Goal: Answer question/provide support

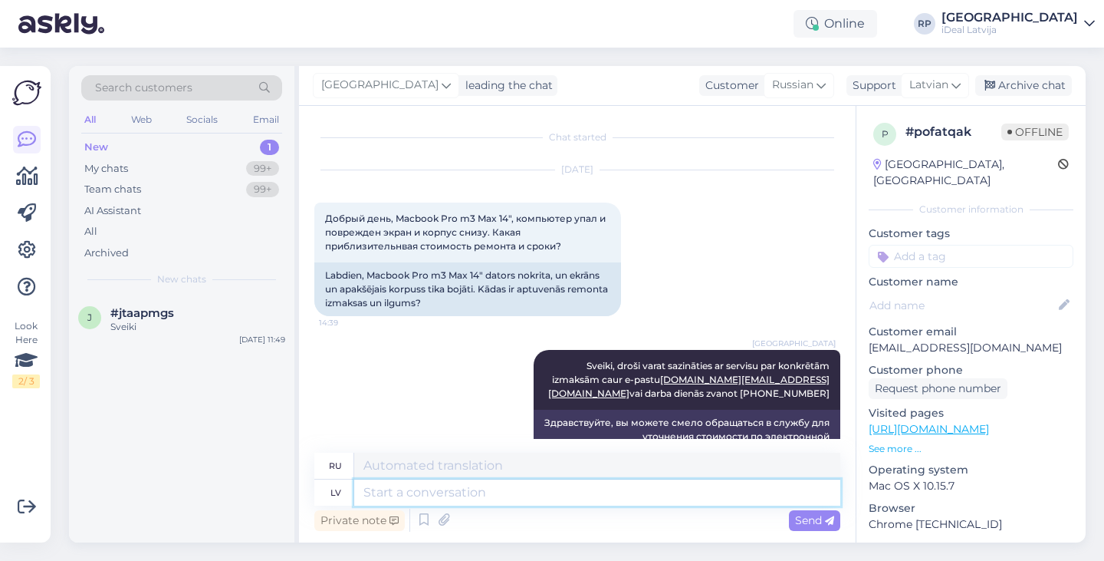
scroll to position [147, 0]
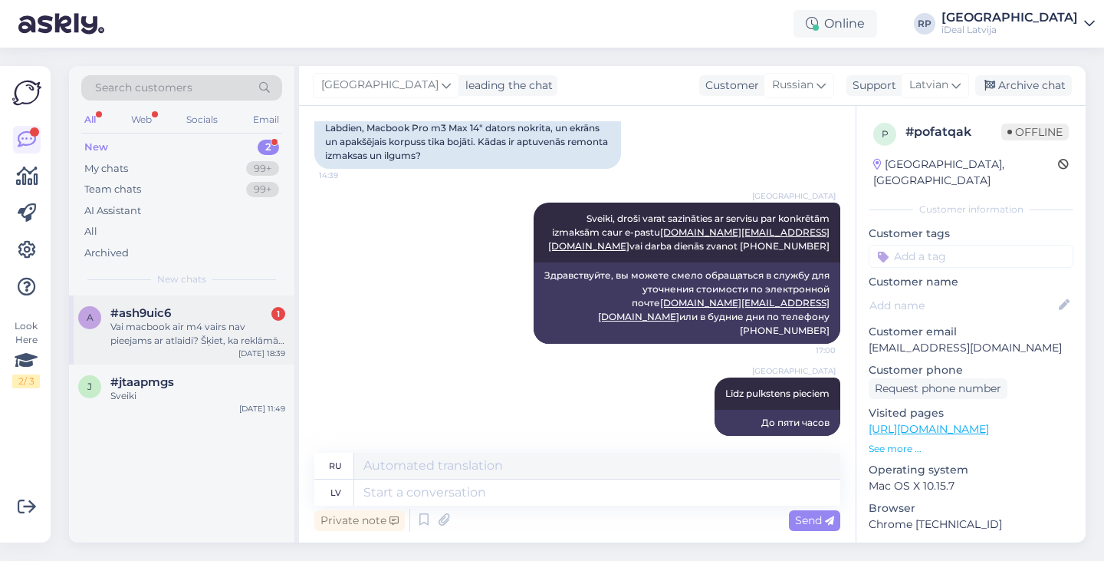
click at [217, 335] on div "Vai macbook air m4 vairs nav pieejams ar atlaidi? Šķiet, ka reklāmā redzēju, ka…" at bounding box center [197, 334] width 175 height 28
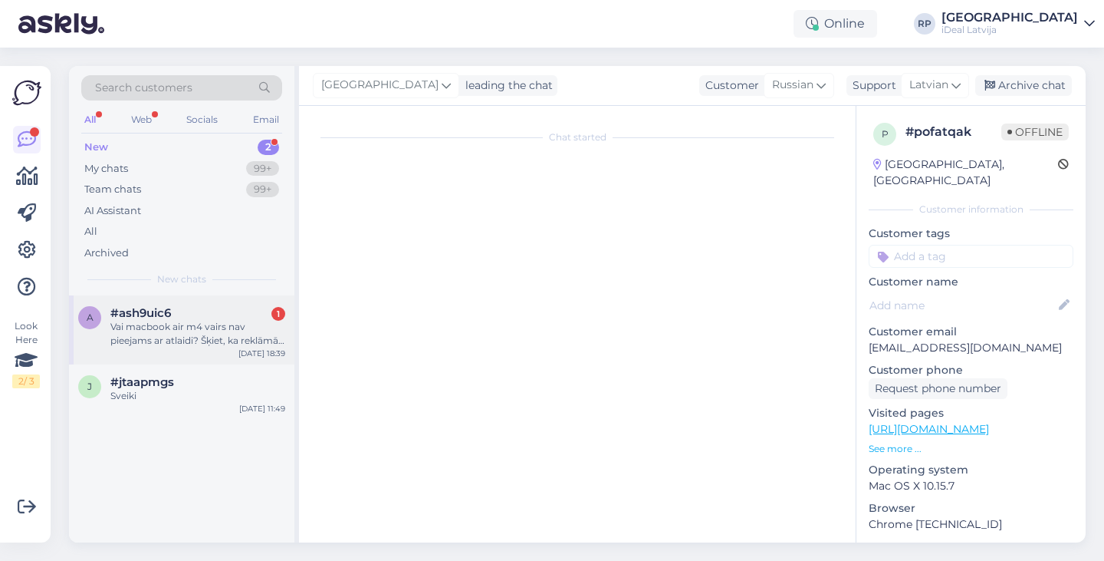
scroll to position [0, 0]
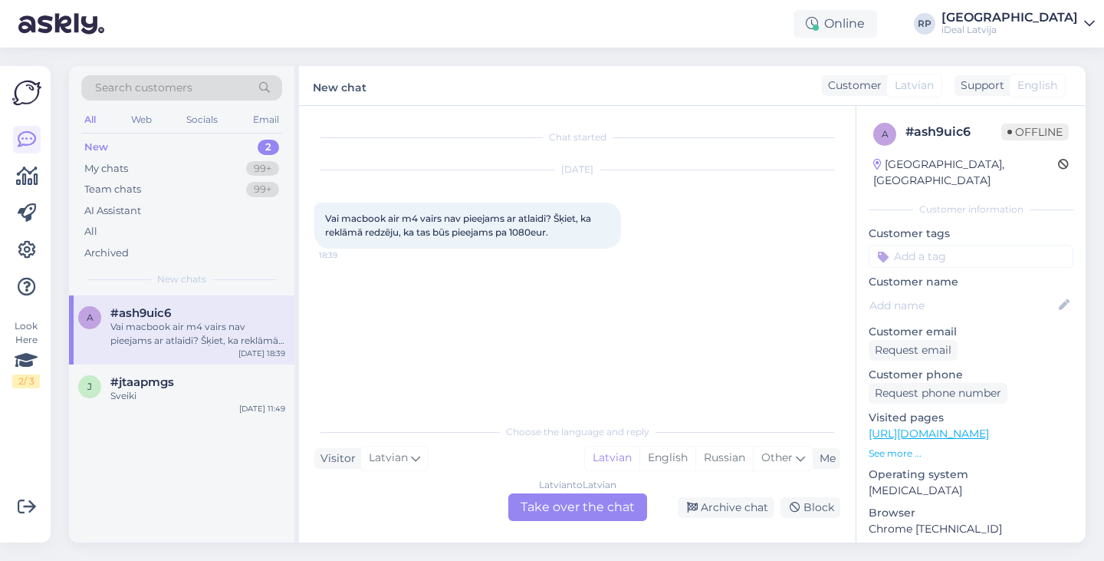
click at [568, 501] on div "Latvian to Latvian Take over the chat" at bounding box center [577, 507] width 139 height 28
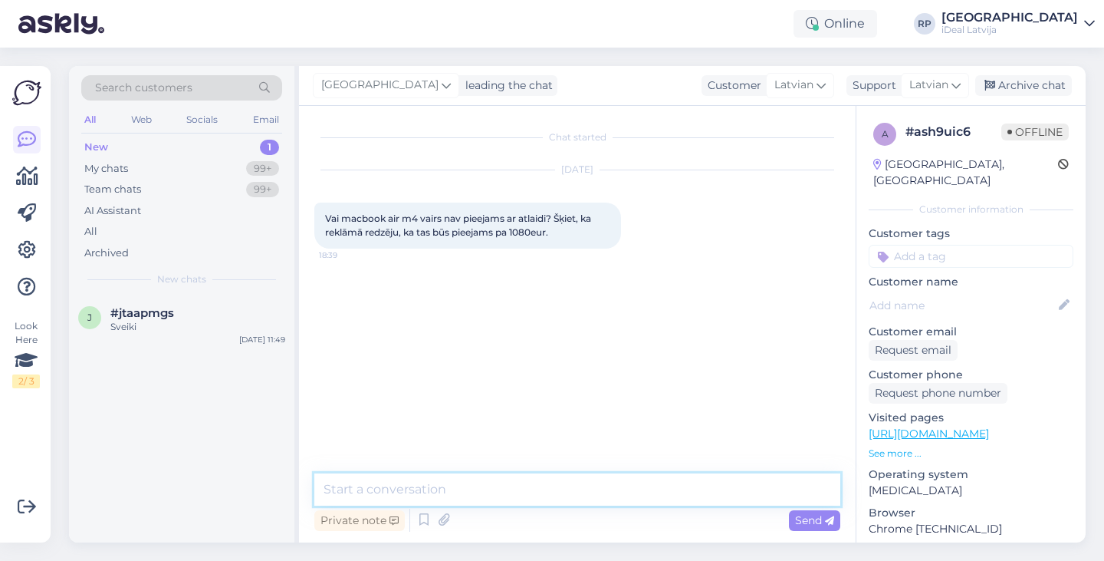
click at [568, 492] on textarea at bounding box center [577, 489] width 526 height 32
type textarea "Sveiki, MacBook Air M4 ir šobrīd atlaide"
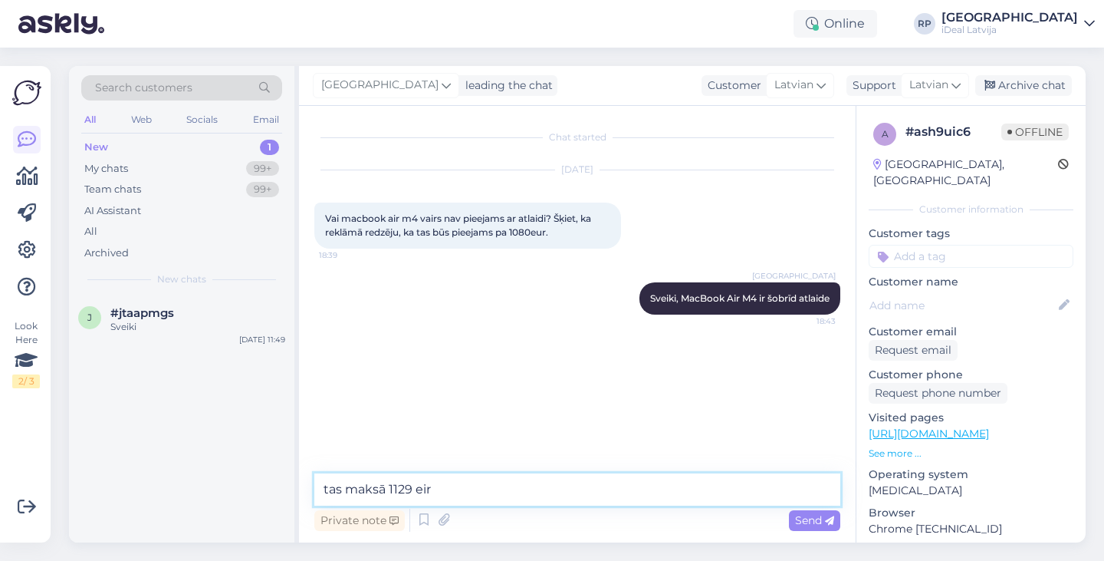
type textarea "tas maksā 1129 eiro"
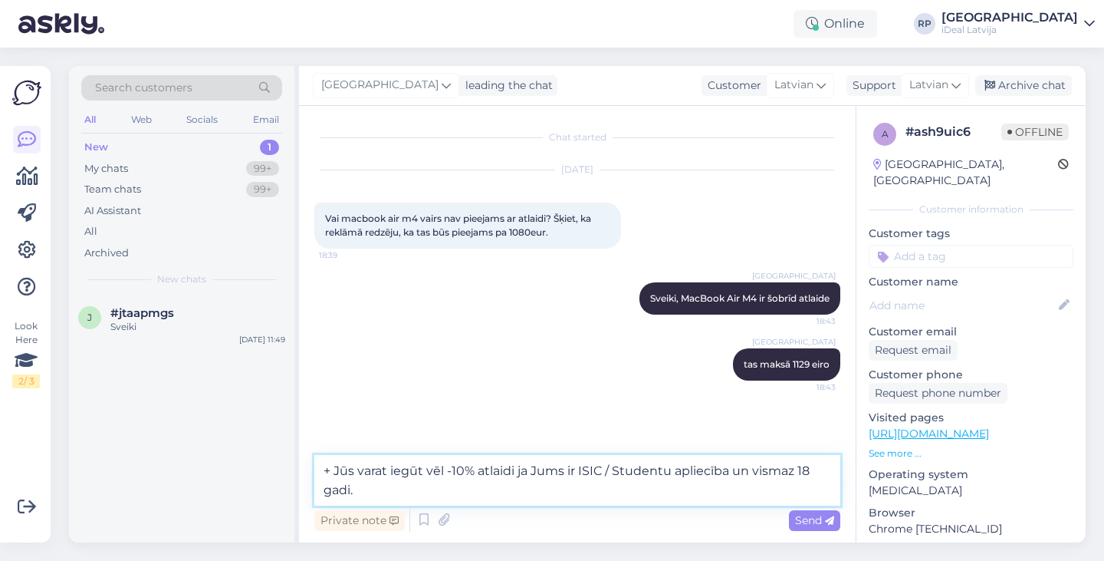
type textarea "+ Jūs varat iegūt vēl -10% atlaidi ja Jums ir ISIC / Studentu apliecība un vism…"
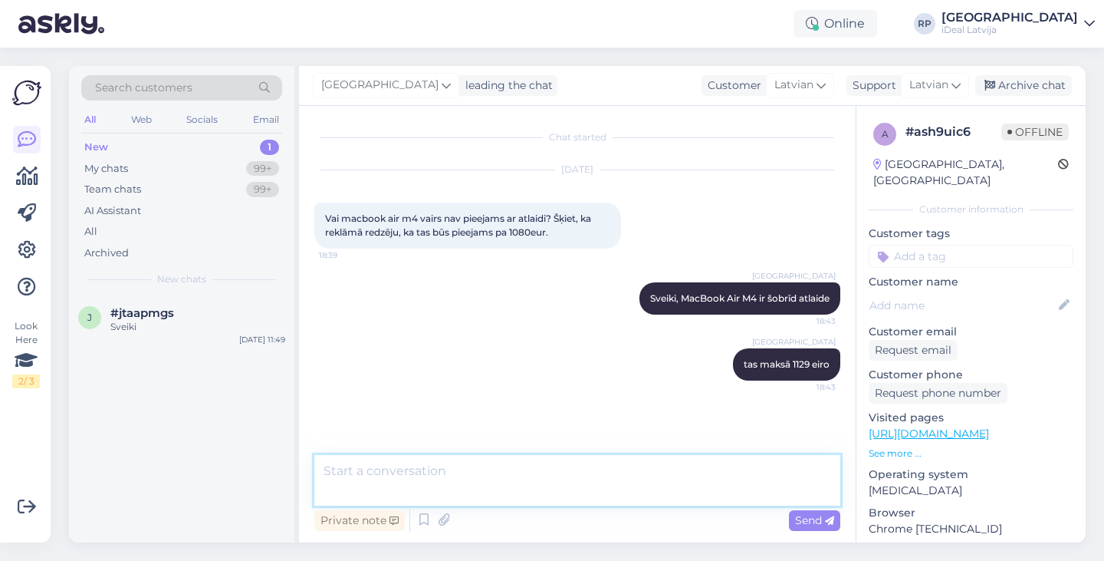
scroll to position [18, 0]
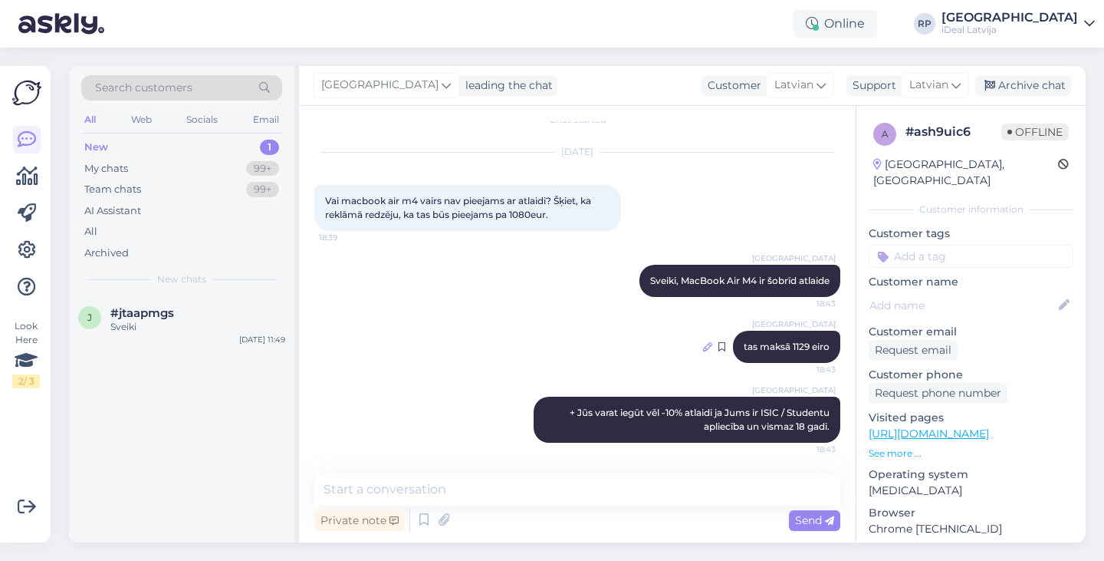
click at [709, 350] on icon at bounding box center [707, 346] width 9 height 9
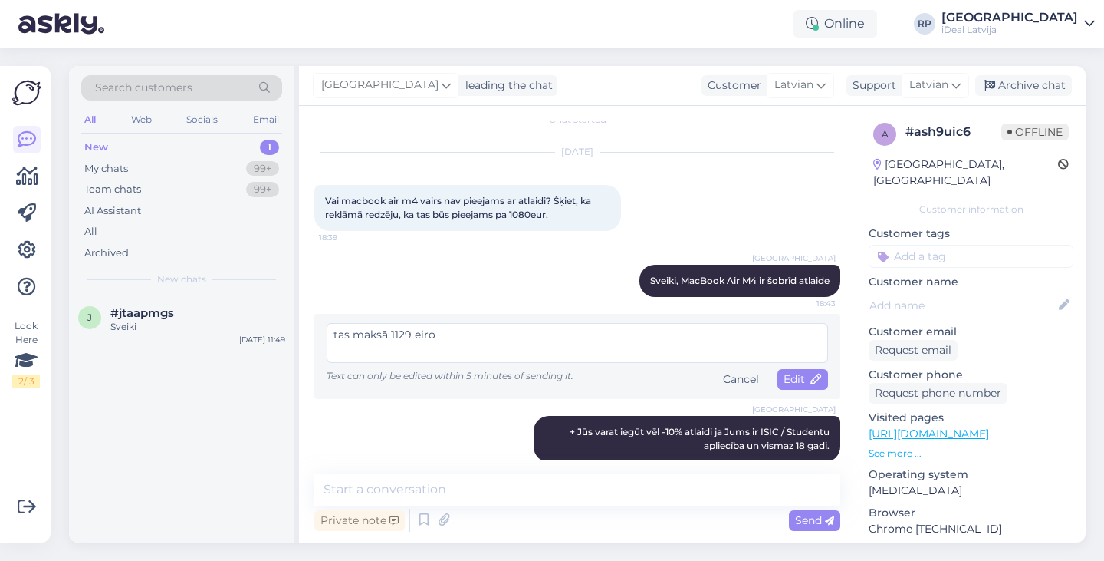
click at [394, 332] on textarea "tas maksā 1129 eiro" at bounding box center [578, 343] width 502 height 40
click at [390, 331] on textarea "tas maksā 1129 eiro" at bounding box center [578, 343] width 502 height 40
click at [384, 331] on textarea "tas maksā 1129 eiro" at bounding box center [578, 343] width 502 height 40
type textarea "tas maksā sākot no 1129 eiro"
click at [793, 376] on span "Edit" at bounding box center [803, 379] width 38 height 14
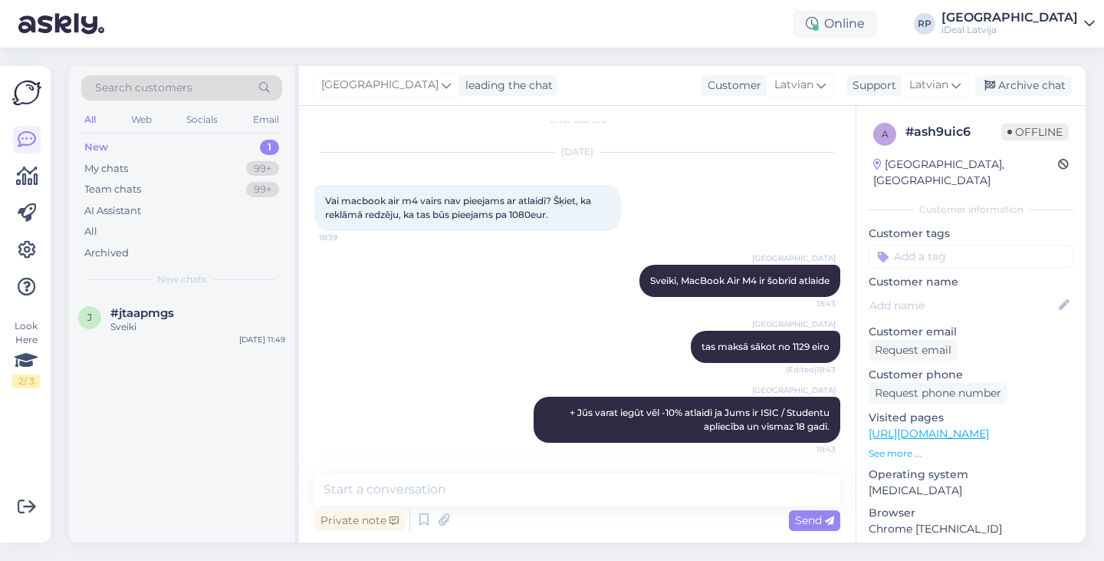
click at [318, 2] on div "Online RP [GEOGRAPHIC_DATA] iDeal [GEOGRAPHIC_DATA]" at bounding box center [552, 24] width 1104 height 48
click at [149, 311] on span "#jtaapmgs" at bounding box center [142, 313] width 64 height 14
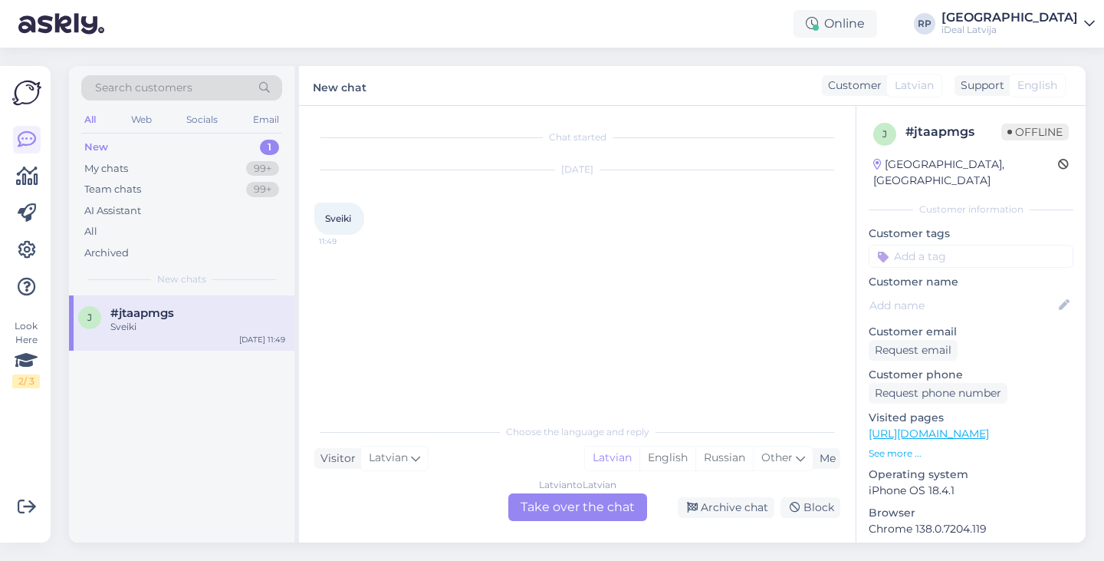
click at [543, 505] on div "Latvian to Latvian Take over the chat" at bounding box center [577, 507] width 139 height 28
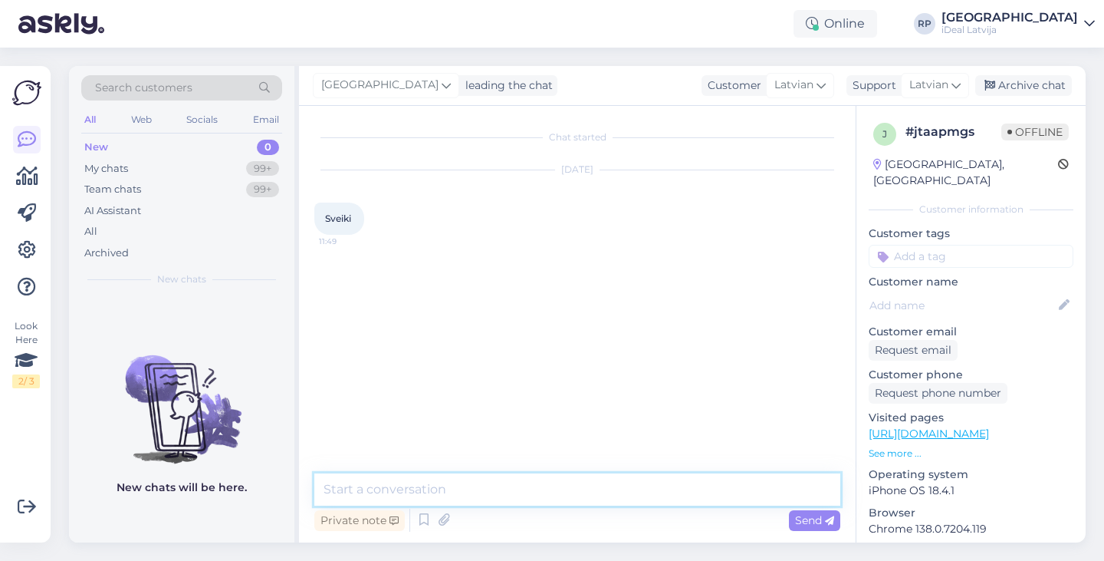
click at [450, 494] on textarea at bounding box center [577, 489] width 526 height 32
type textarea "Labvakar"
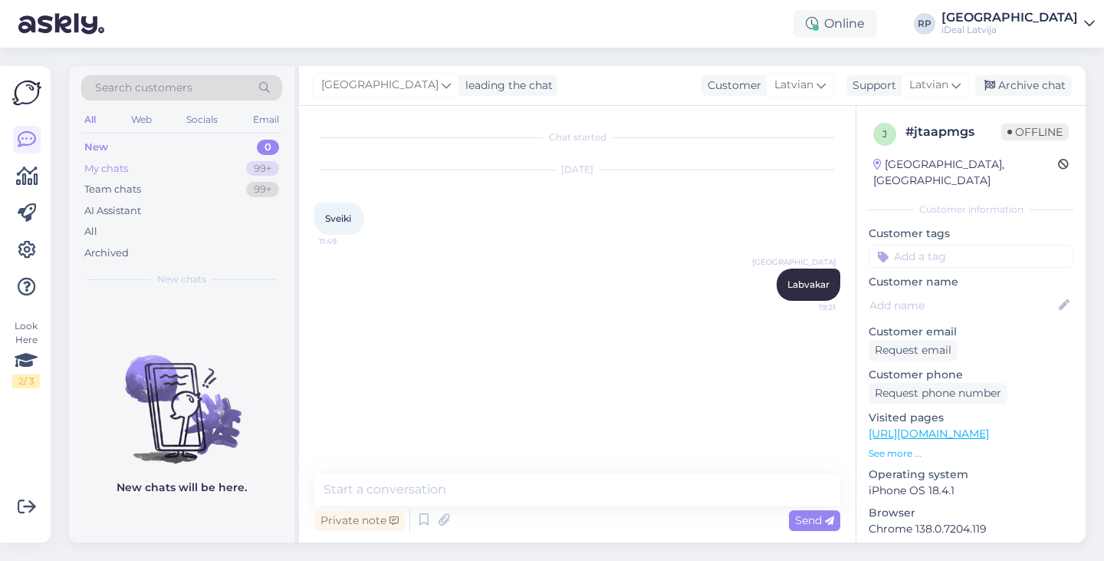
click at [198, 162] on div "My chats 99+" at bounding box center [181, 168] width 201 height 21
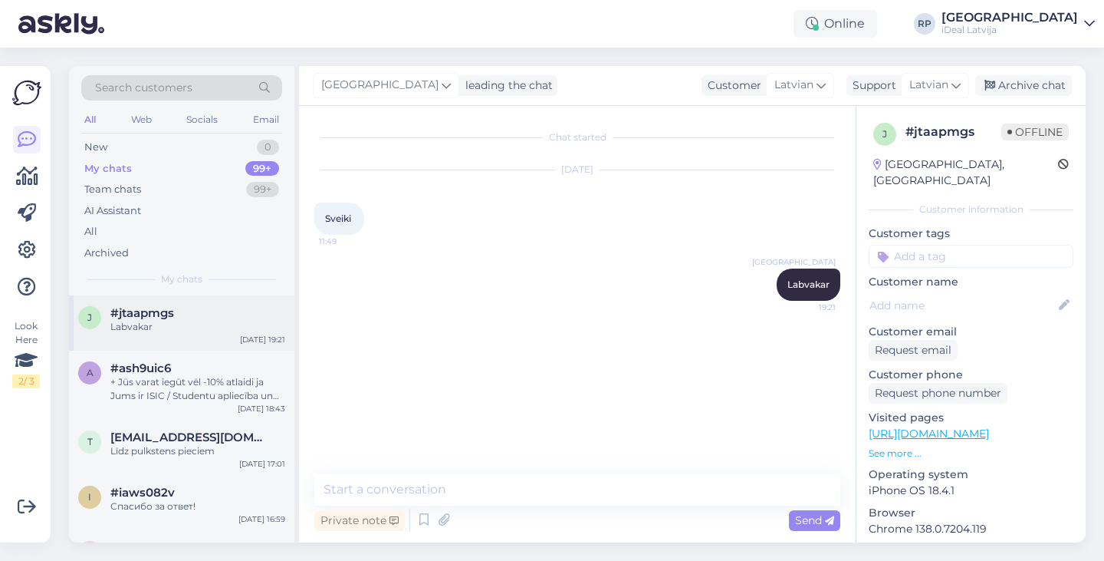
click at [129, 320] on div "Labvakar" at bounding box center [197, 327] width 175 height 14
click at [161, 384] on div "+ Jūs varat iegūt vēl -10% atlaidi ja Jums ir ISIC / Studentu apliecība un vism…" at bounding box center [197, 389] width 175 height 28
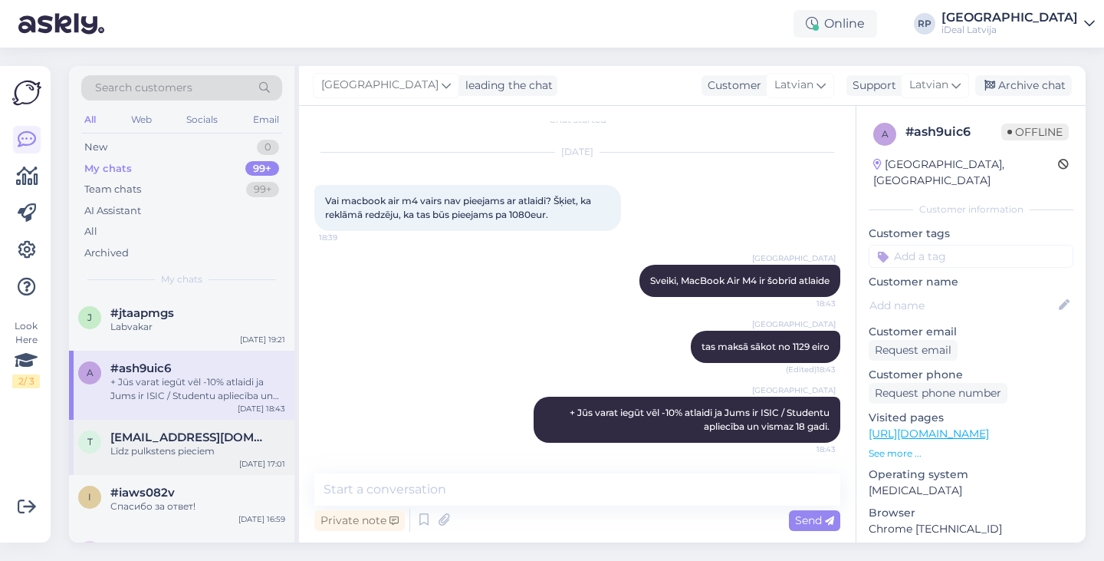
click at [170, 437] on span "[EMAIL_ADDRESS][DOMAIN_NAME]" at bounding box center [190, 437] width 160 height 14
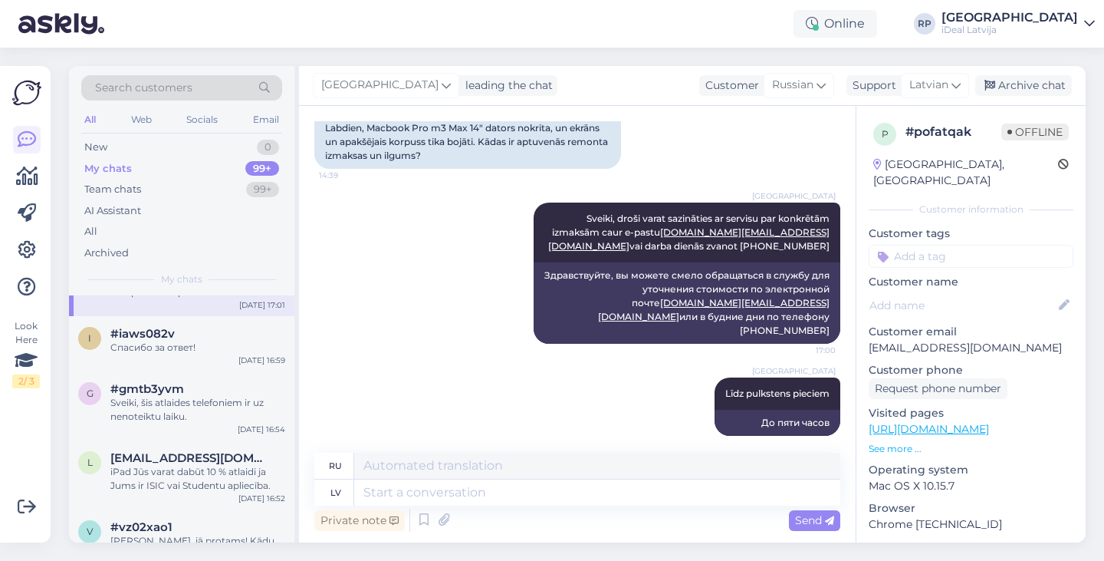
scroll to position [170, 0]
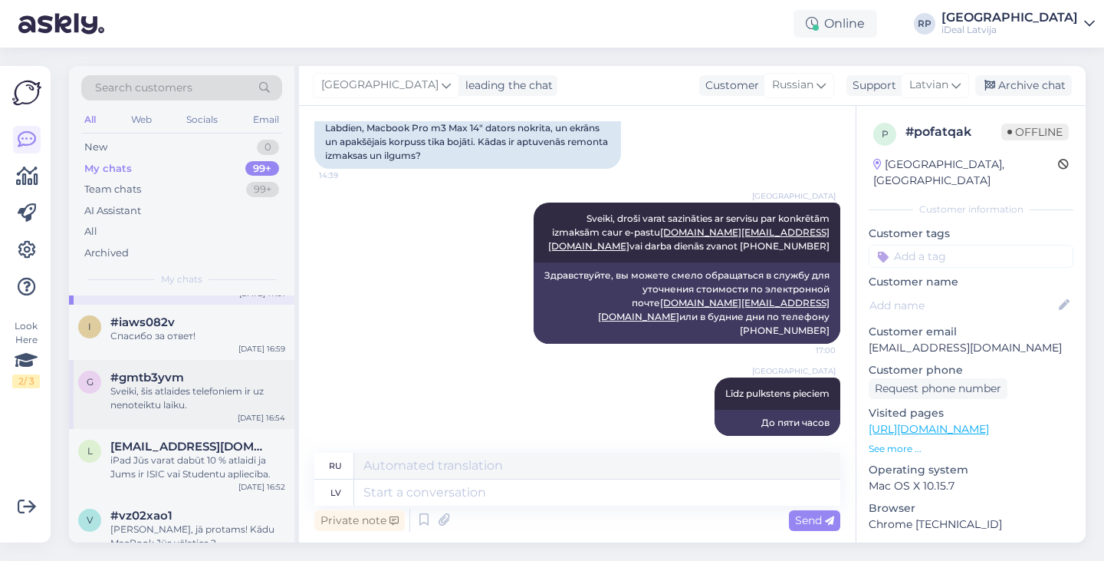
click at [146, 370] on span "#gmtb3yvm" at bounding box center [147, 377] width 74 height 14
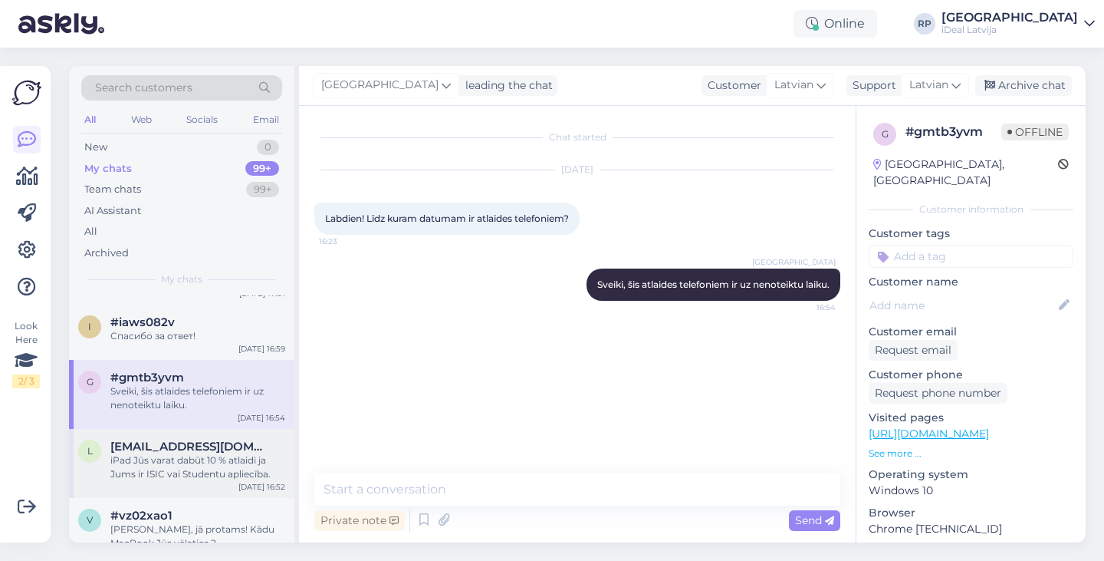
click at [145, 449] on span "[EMAIL_ADDRESS][DOMAIN_NAME]" at bounding box center [190, 446] width 160 height 14
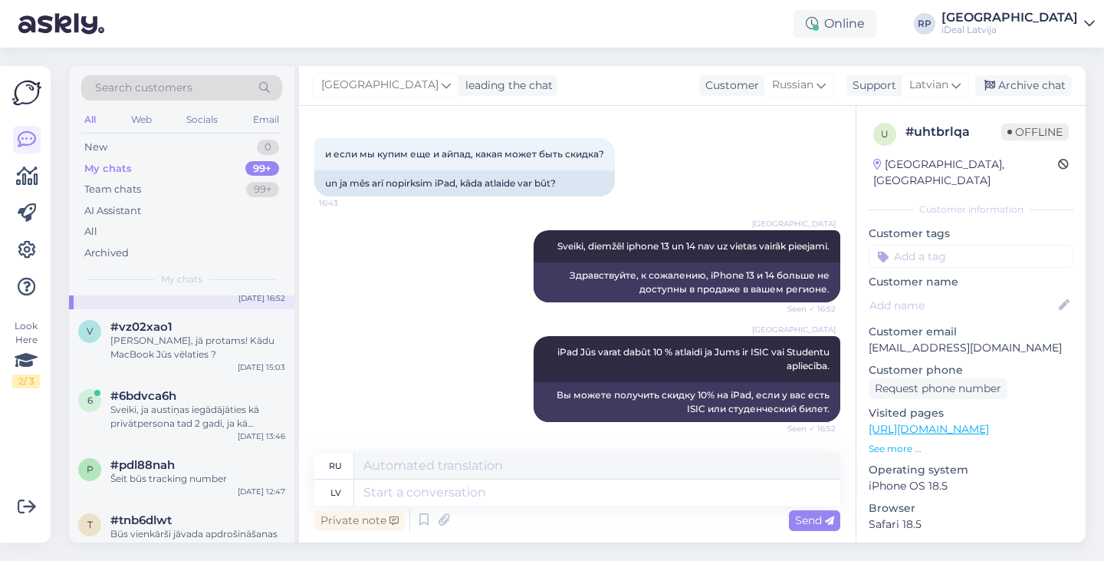
scroll to position [372, 0]
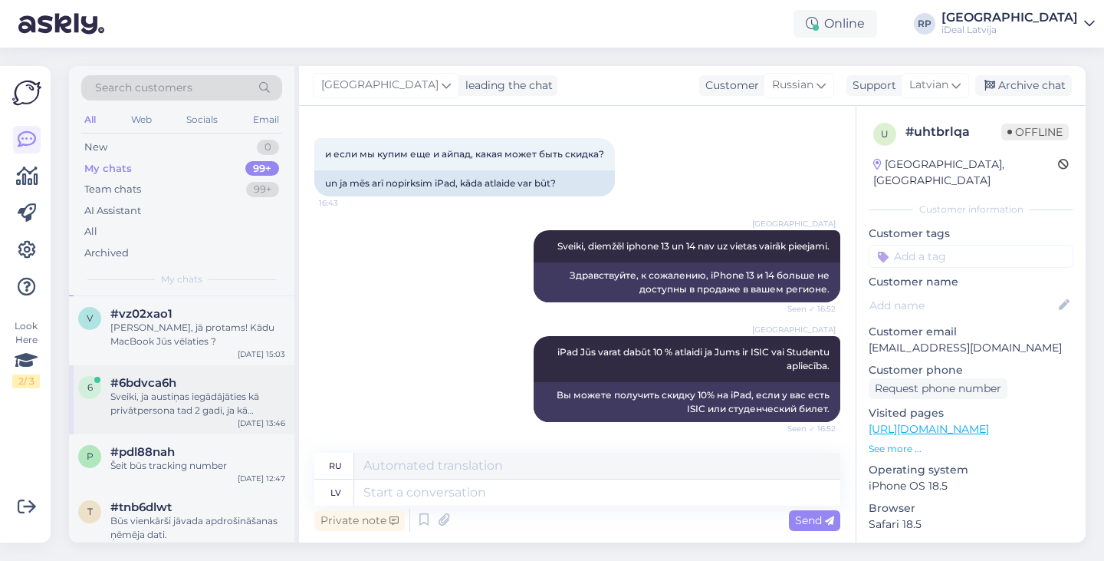
click at [173, 377] on span "#6bdvca6h" at bounding box center [143, 383] width 66 height 14
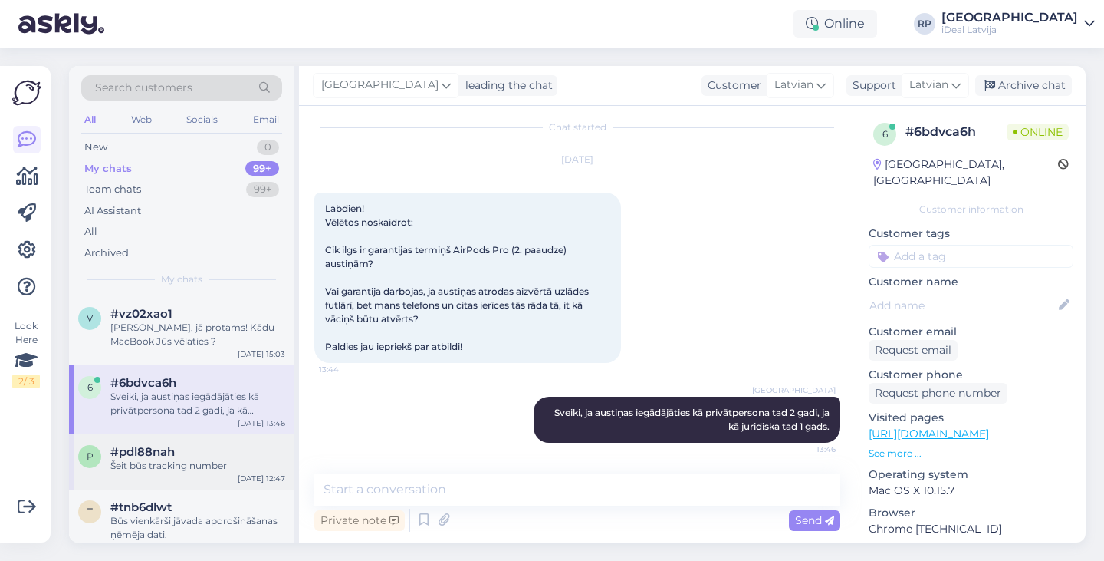
click at [162, 454] on span "#pdl88nah" at bounding box center [142, 452] width 64 height 14
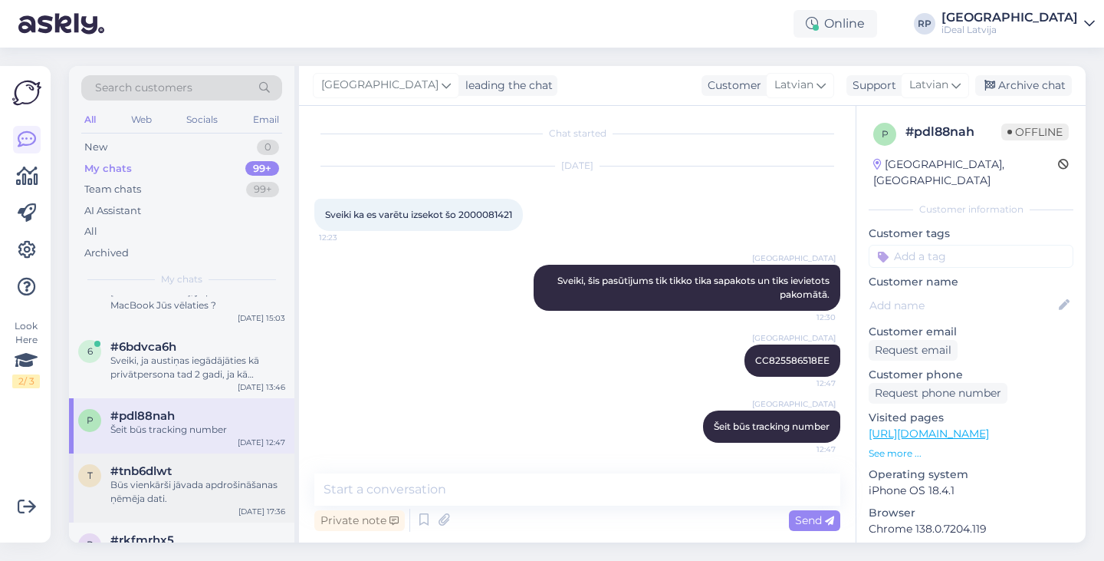
scroll to position [407, 0]
click at [174, 487] on div "Būs vienkārši jāvada apdrošināšanas ņēmēja dati." at bounding box center [197, 493] width 175 height 28
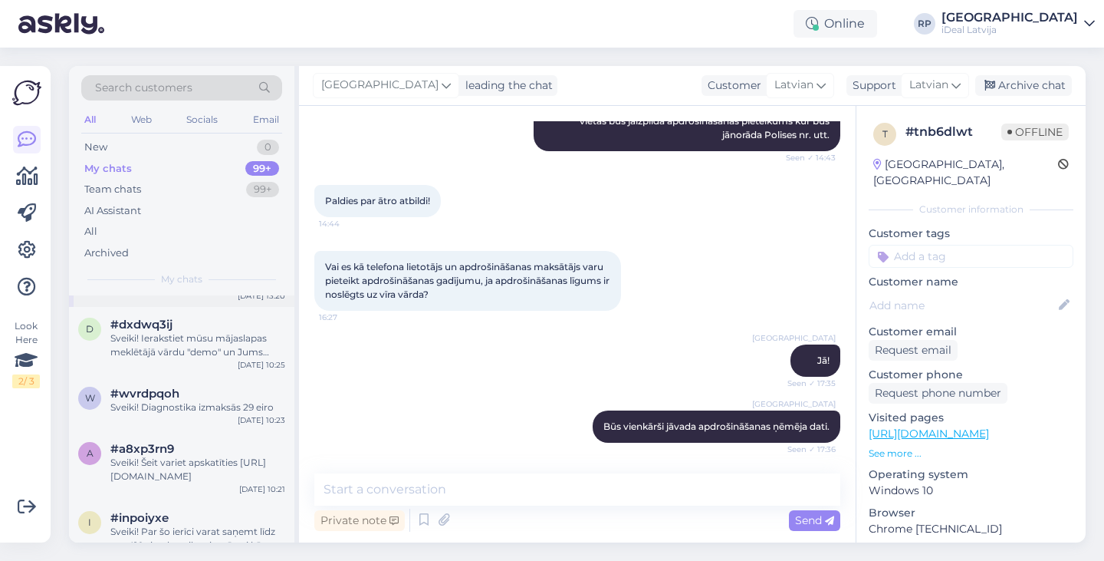
scroll to position [930, 0]
click at [173, 345] on div "Sveiki! Ierakstiet mūsu mājaslapas meklētājā vārdu "demo" un Jums atvērsies pla…" at bounding box center [197, 342] width 175 height 28
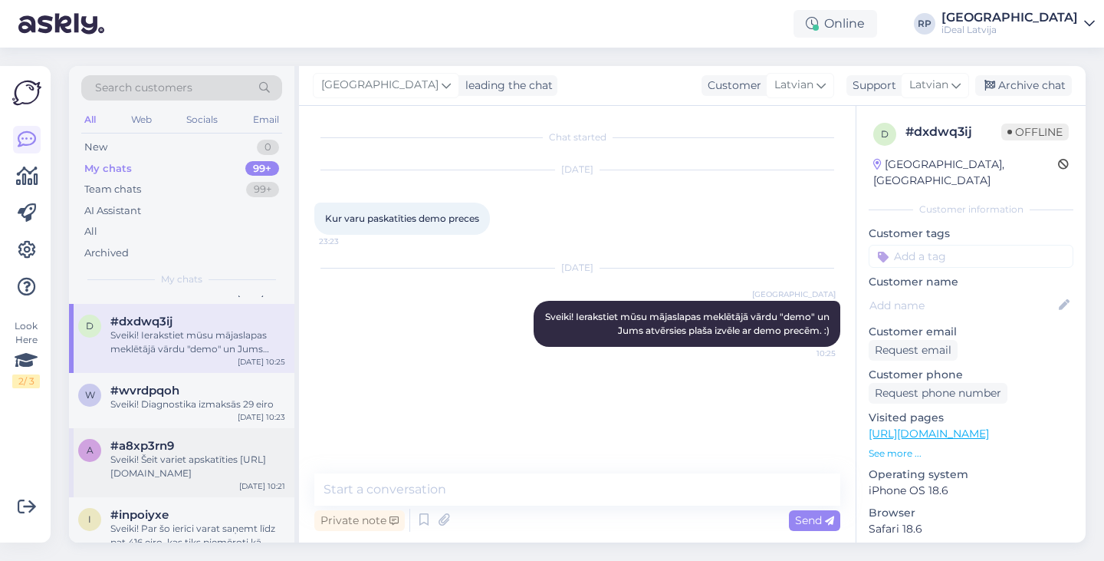
scroll to position [933, 0]
click at [166, 436] on span "#a8xp3rn9" at bounding box center [142, 443] width 64 height 14
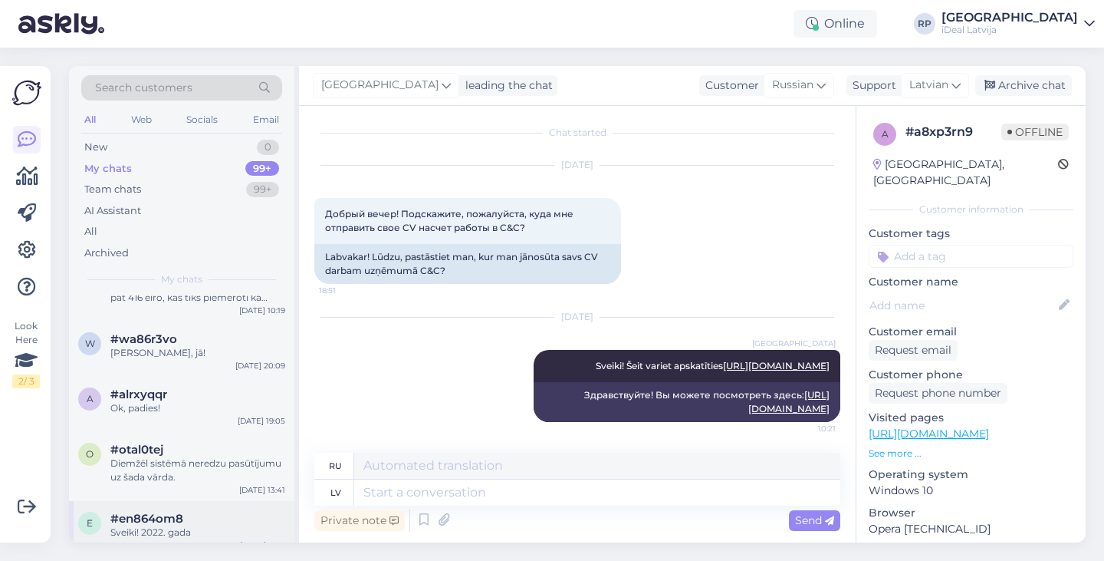
scroll to position [1180, 0]
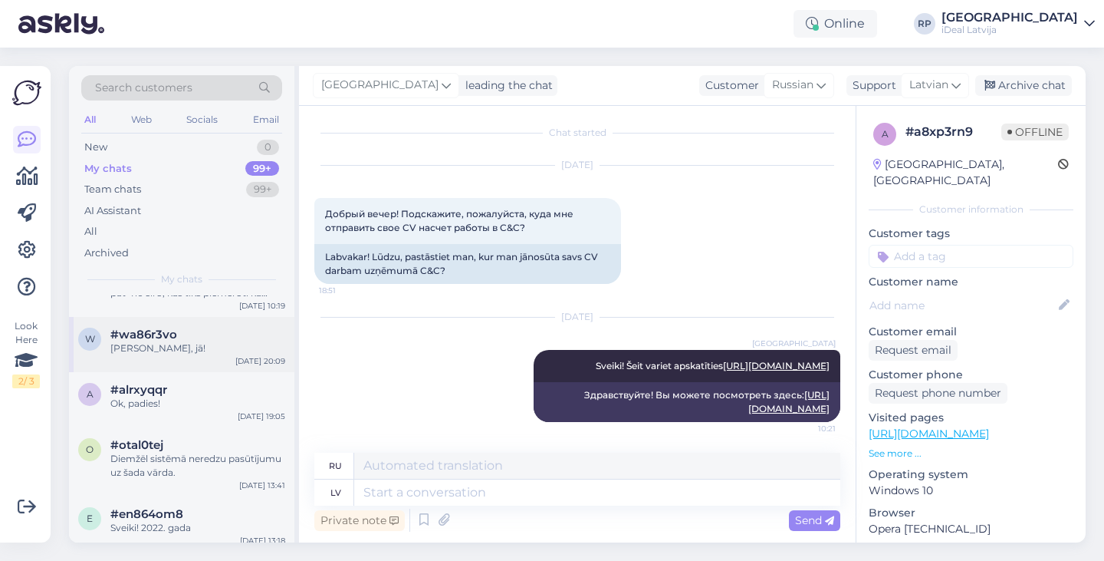
click at [208, 361] on div "w #wa86r3vo [PERSON_NAME], jā! [DATE] 20:09" at bounding box center [181, 344] width 225 height 55
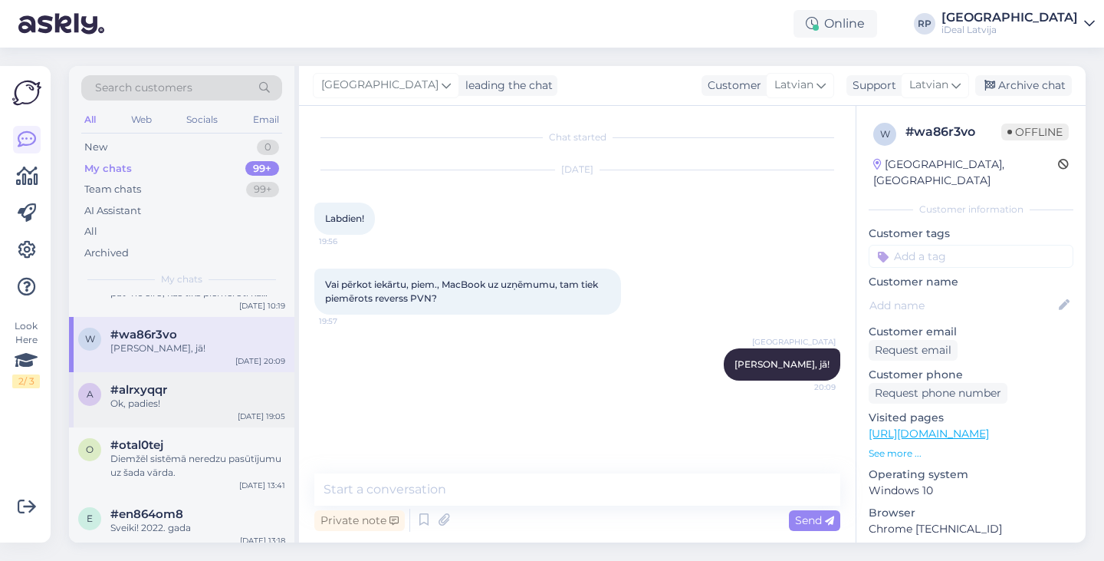
click at [202, 420] on div "a #alrxyqqr Ok, padies! [DATE] 19:05" at bounding box center [181, 399] width 225 height 55
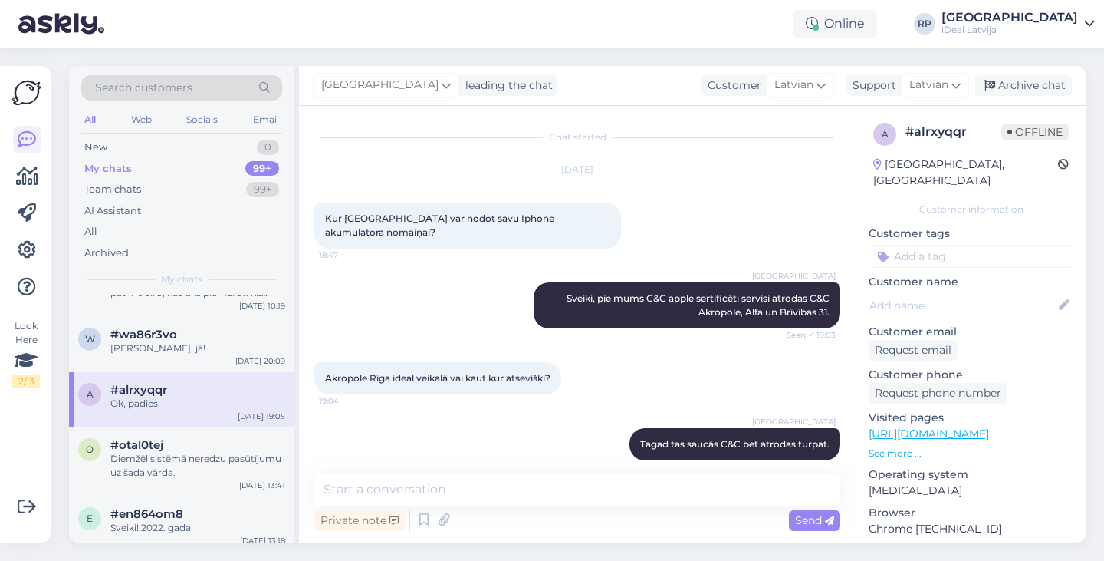
scroll to position [70, 0]
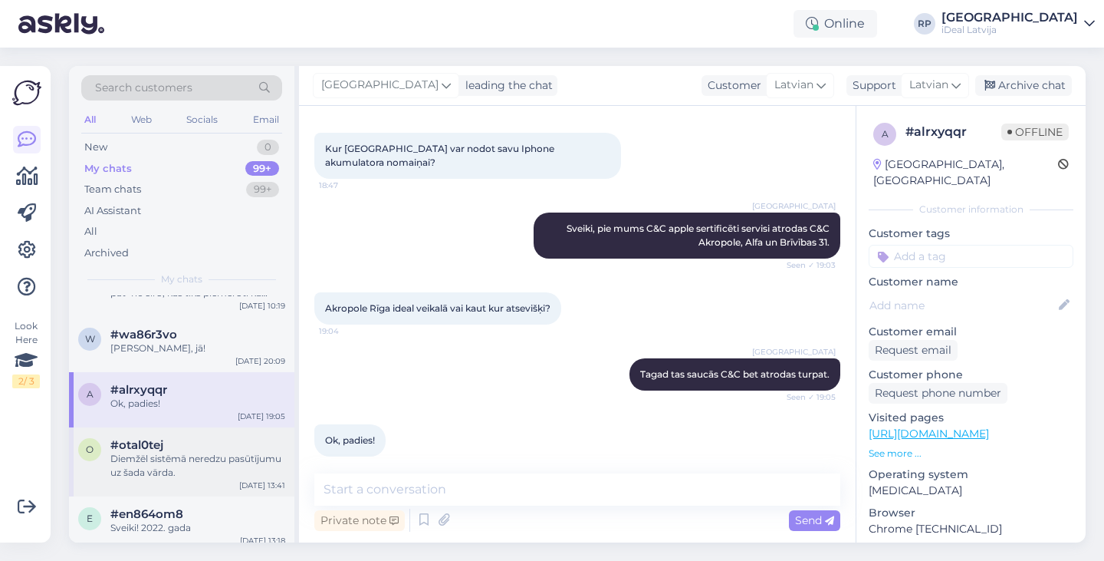
click at [202, 456] on div "Diemžēl sistēmā neredzu pasūtījumu uz šada vārda." at bounding box center [197, 466] width 175 height 28
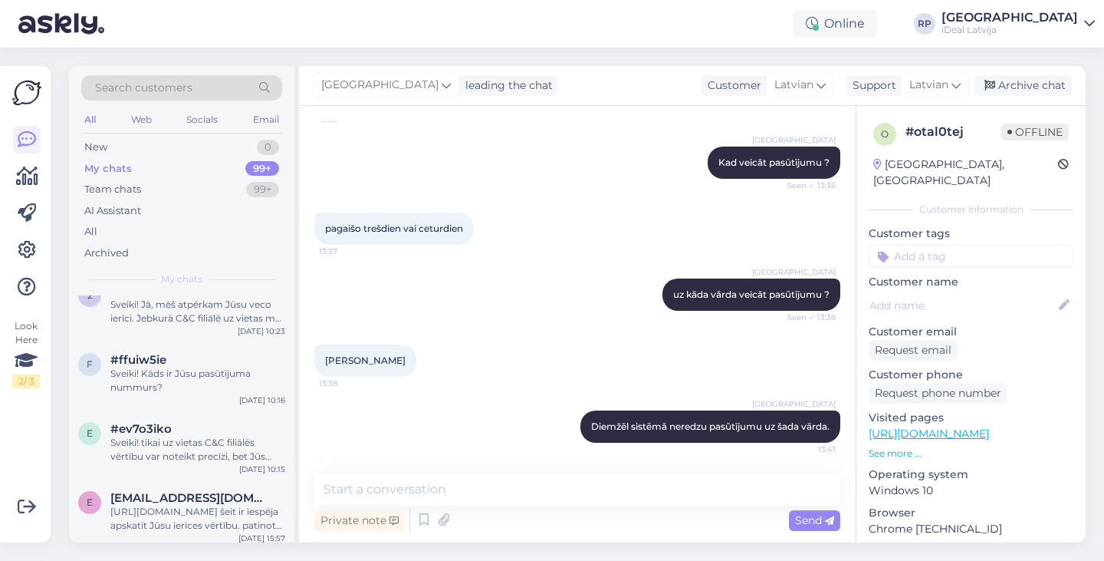
scroll to position [2771, 0]
click at [202, 454] on div "Sveiki! tikai uz vietas C&C filiālēs vērtību var noteikt precīzi, bet Jūs varat…" at bounding box center [197, 448] width 175 height 28
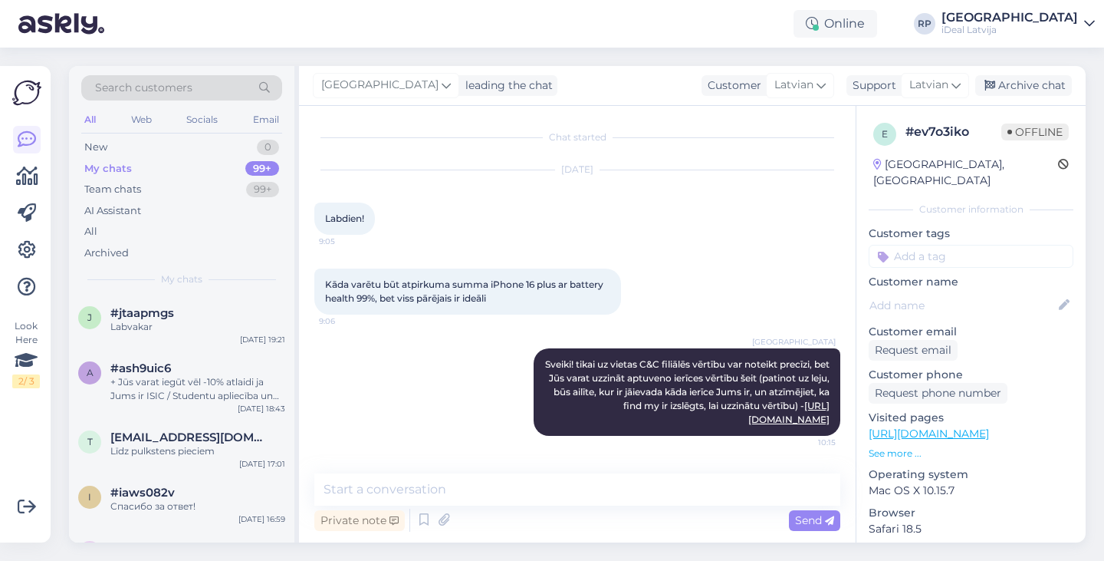
scroll to position [0, 0]
click at [239, 317] on div "#jtaapmgs" at bounding box center [197, 313] width 175 height 14
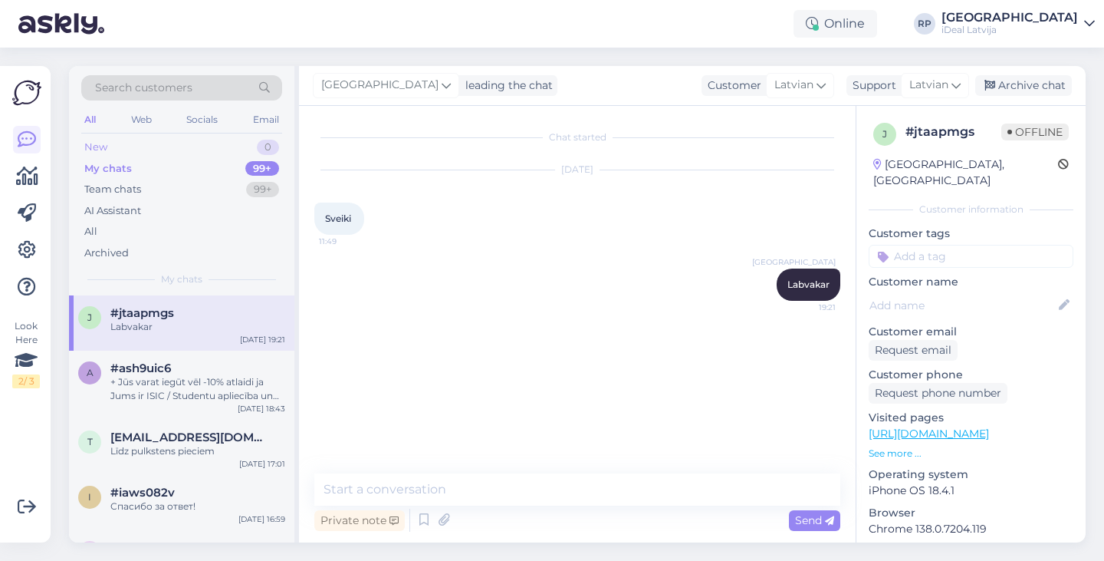
click at [218, 151] on div "New 0" at bounding box center [181, 147] width 201 height 21
